Goal: Entertainment & Leisure: Consume media (video, audio)

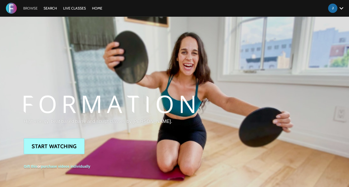
click at [35, 9] on link "Browse" at bounding box center [31, 8] width 20 height 5
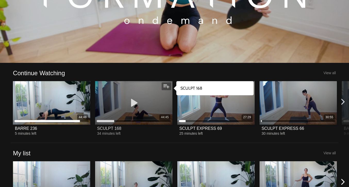
scroll to position [85, 0]
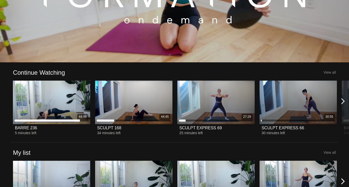
click at [343, 100] on icon at bounding box center [343, 101] width 6 height 6
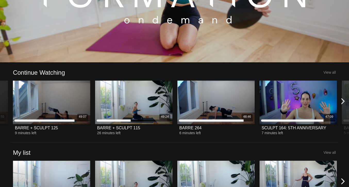
click at [344, 100] on icon at bounding box center [343, 101] width 6 height 6
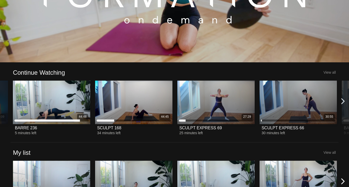
click at [344, 100] on icon at bounding box center [343, 101] width 6 height 6
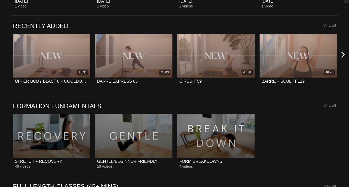
scroll to position [371, 0]
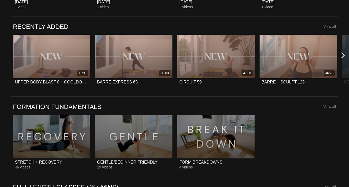
click at [343, 55] on icon at bounding box center [343, 55] width 6 height 6
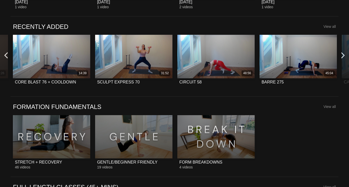
click at [7, 54] on icon at bounding box center [6, 55] width 6 height 6
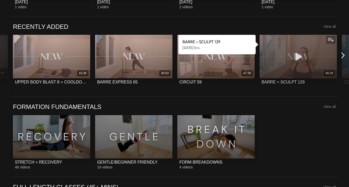
click at [298, 55] on icon at bounding box center [297, 56] width 15 height 9
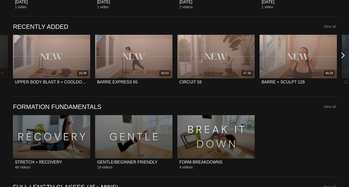
click at [343, 54] on icon at bounding box center [343, 55] width 6 height 6
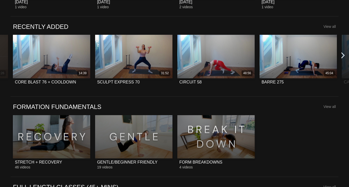
click at [343, 54] on icon at bounding box center [343, 55] width 6 height 6
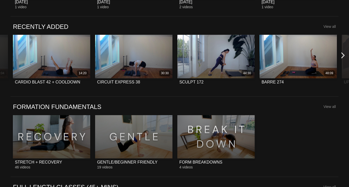
click at [343, 54] on icon at bounding box center [343, 55] width 6 height 6
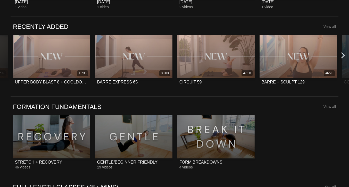
click at [343, 54] on icon at bounding box center [343, 55] width 6 height 6
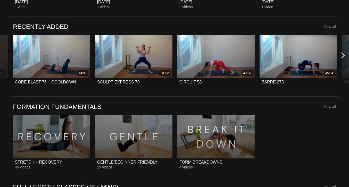
click at [343, 54] on icon at bounding box center [343, 55] width 6 height 6
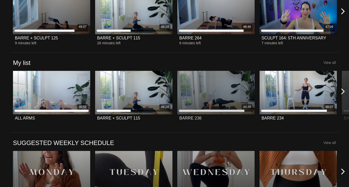
scroll to position [175, 0]
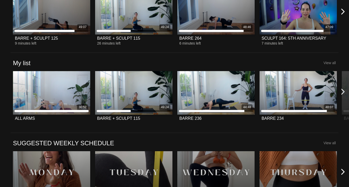
click at [345, 91] on icon at bounding box center [343, 91] width 6 height 6
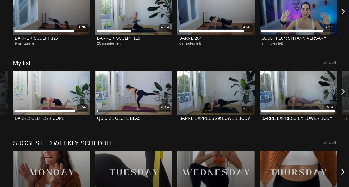
click at [345, 91] on icon at bounding box center [343, 91] width 6 height 6
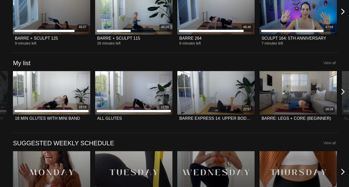
click at [345, 91] on icon at bounding box center [343, 91] width 6 height 6
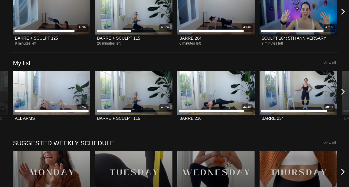
click at [344, 91] on icon at bounding box center [343, 91] width 6 height 6
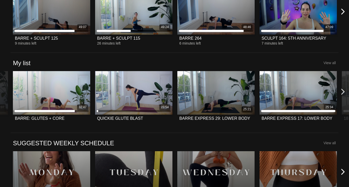
click at [344, 91] on icon at bounding box center [343, 91] width 6 height 6
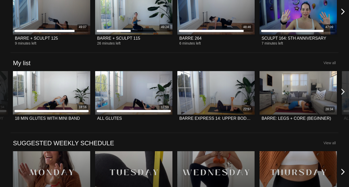
click at [344, 91] on icon at bounding box center [343, 91] width 6 height 6
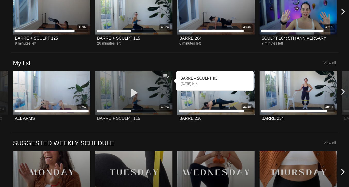
click at [134, 94] on icon at bounding box center [133, 92] width 15 height 9
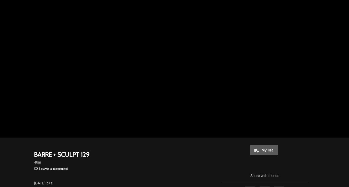
scroll to position [24, 0]
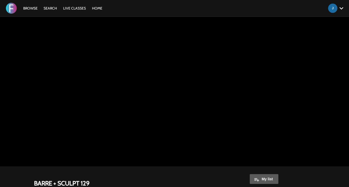
scroll to position [24, 0]
